Goal: Information Seeking & Learning: Find specific fact

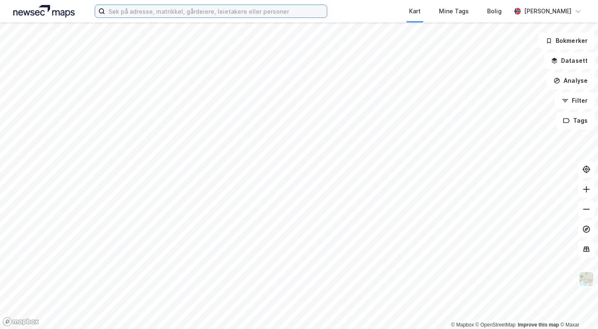
click at [180, 17] on label at bounding box center [211, 11] width 233 height 13
click at [180, 17] on input at bounding box center [216, 11] width 222 height 12
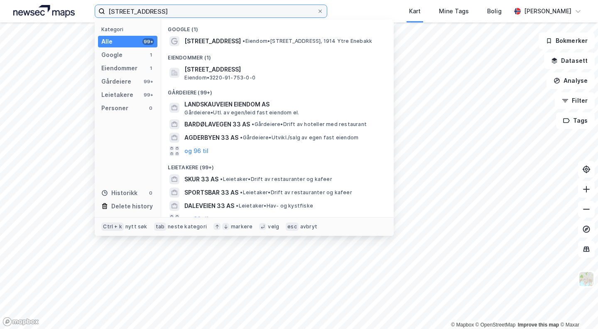
type input "[STREET_ADDRESS]"
click at [262, 38] on span "• Eiendom • [STREET_ADDRESS], 1914 Ytre Enebakk" at bounding box center [308, 41] width 130 height 7
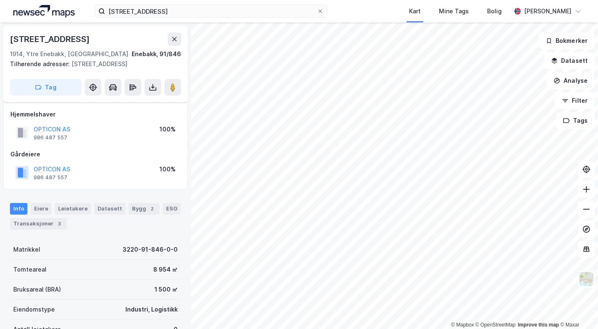
scroll to position [31, 0]
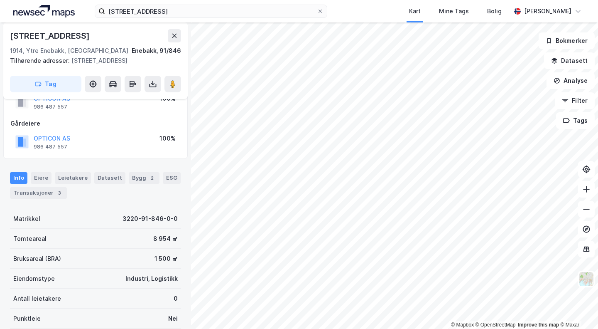
click at [40, 177] on div "Eiere" at bounding box center [41, 178] width 21 height 12
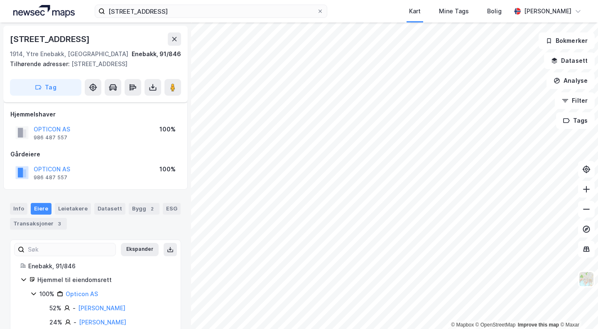
scroll to position [33, 0]
